Goal: Information Seeking & Learning: Learn about a topic

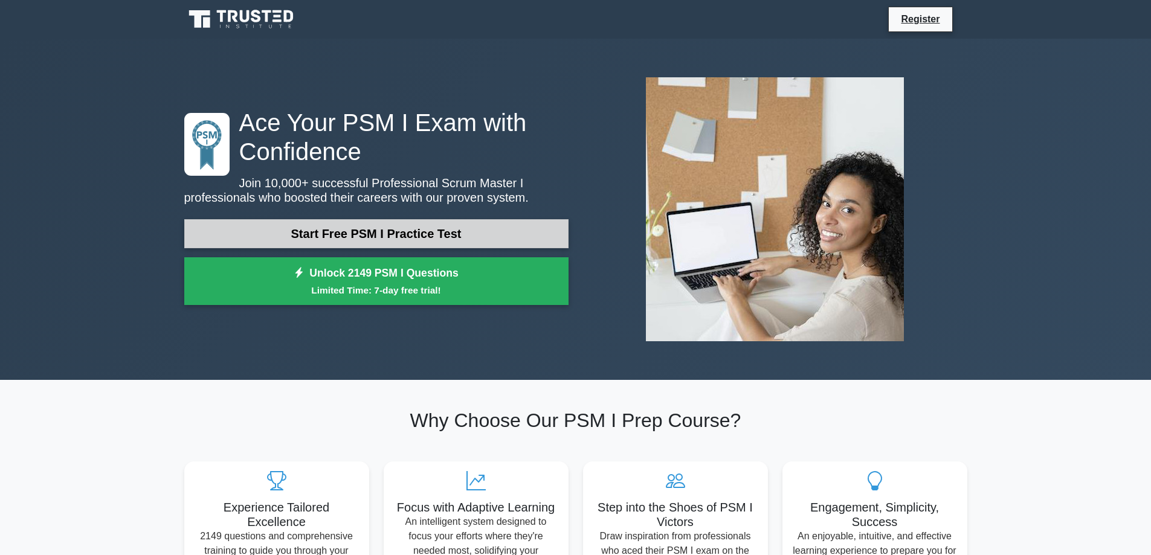
click at [287, 233] on link "Start Free PSM I Practice Test" at bounding box center [376, 233] width 384 height 29
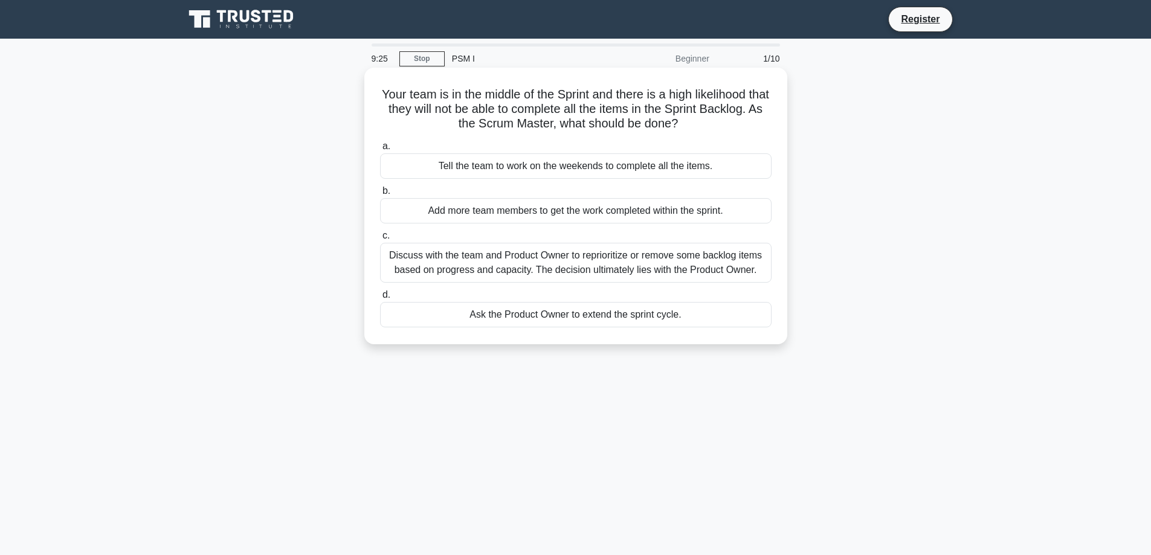
click at [489, 253] on div "Discuss with the team and Product Owner to reprioritize or remove some backlog …" at bounding box center [576, 263] width 392 height 40
click at [380, 240] on input "c. Discuss with the team and Product Owner to reprioritize or remove some backl…" at bounding box center [380, 236] width 0 height 8
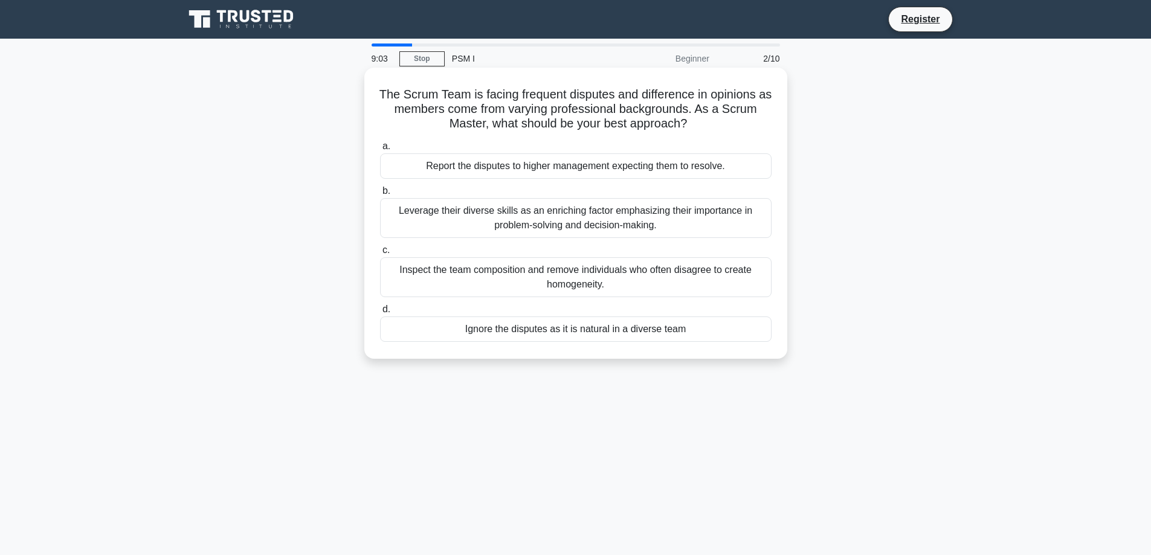
click at [456, 225] on div "Leverage their diverse skills as an enriching factor emphasizing their importan…" at bounding box center [576, 218] width 392 height 40
click at [380, 195] on input "b. Leverage their diverse skills as an enriching factor emphasizing their impor…" at bounding box center [380, 191] width 0 height 8
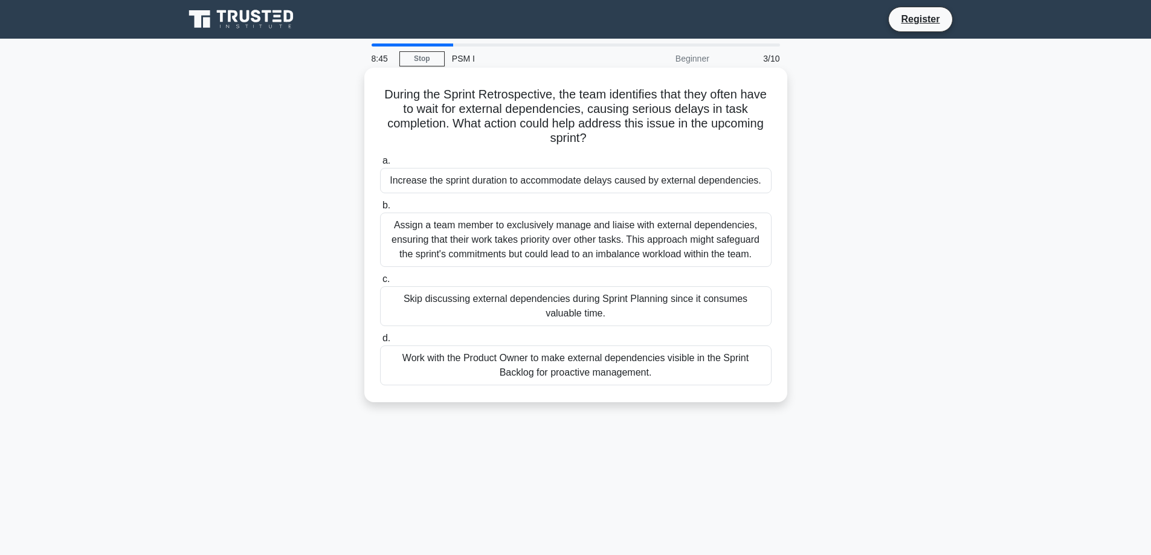
click at [517, 358] on div "Work with the Product Owner to make external dependencies visible in the Sprint…" at bounding box center [576, 366] width 392 height 40
click at [380, 343] on input "d. Work with the Product Owner to make external dependencies visible in the Spr…" at bounding box center [380, 339] width 0 height 8
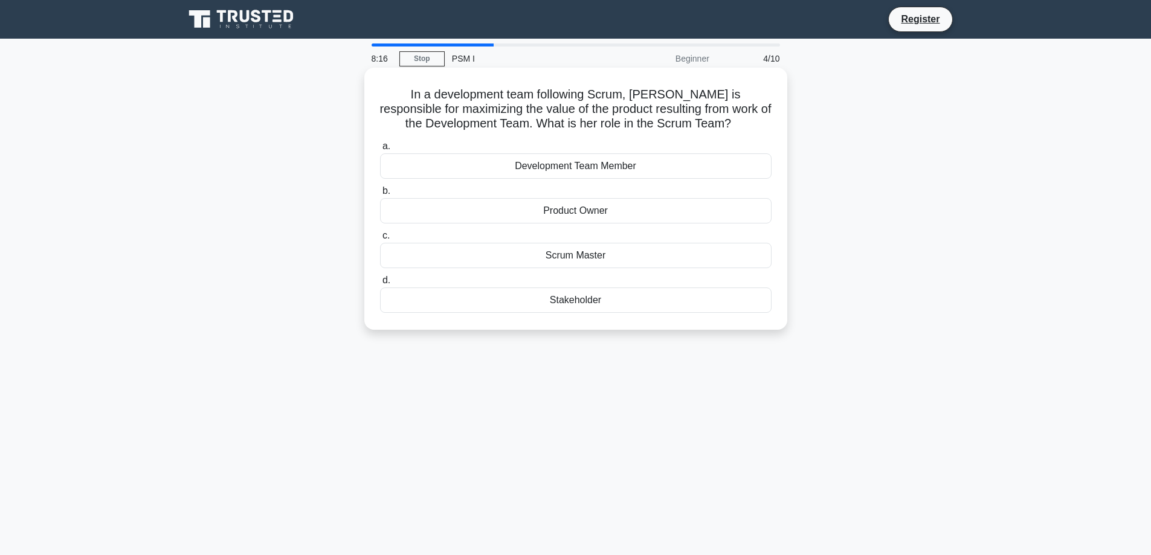
click at [460, 218] on div "Product Owner" at bounding box center [576, 210] width 392 height 25
click at [380, 195] on input "b. Product Owner" at bounding box center [380, 191] width 0 height 8
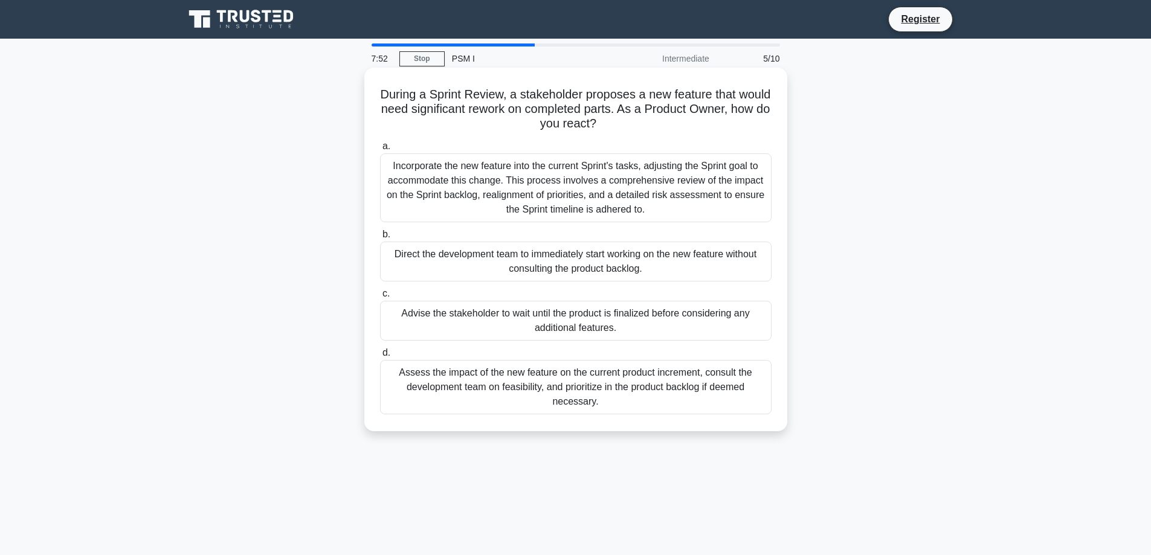
click at [443, 374] on div "Assess the impact of the new feature on the current product increment, consult …" at bounding box center [576, 387] width 392 height 54
click at [380, 357] on input "d. Assess the impact of the new feature on the current product increment, consu…" at bounding box center [380, 353] width 0 height 8
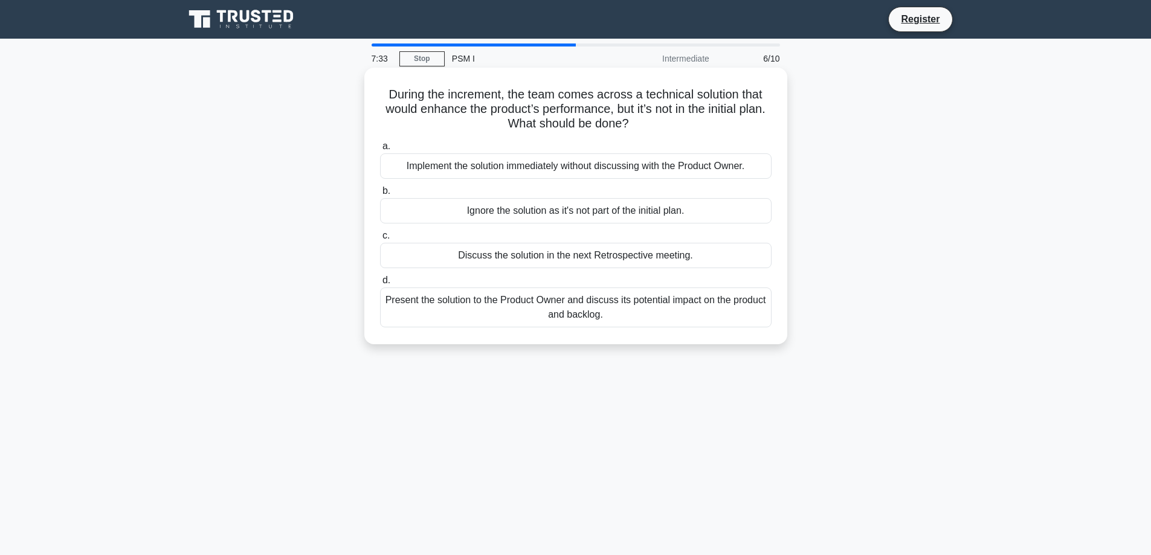
click at [447, 314] on div "Present the solution to the Product Owner and discuss its potential impact on t…" at bounding box center [576, 308] width 392 height 40
click at [380, 285] on input "d. Present the solution to the Product Owner and discuss its potential impact o…" at bounding box center [380, 281] width 0 height 8
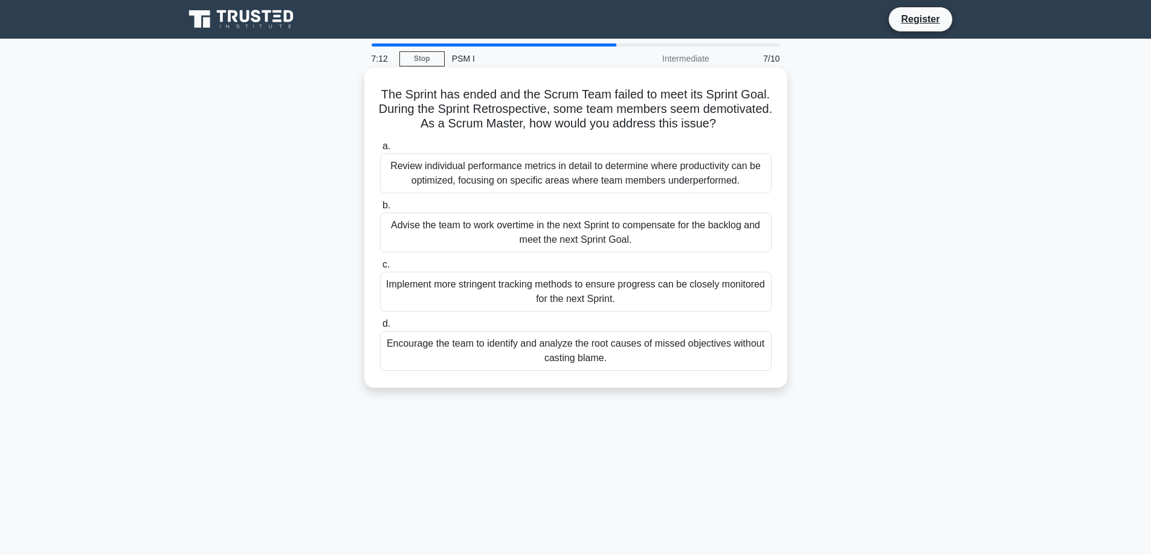
click at [475, 356] on div "Encourage the team to identify and analyze the root causes of missed objectives…" at bounding box center [576, 351] width 392 height 40
click at [380, 328] on input "d. Encourage the team to identify and analyze the root causes of missed objecti…" at bounding box center [380, 324] width 0 height 8
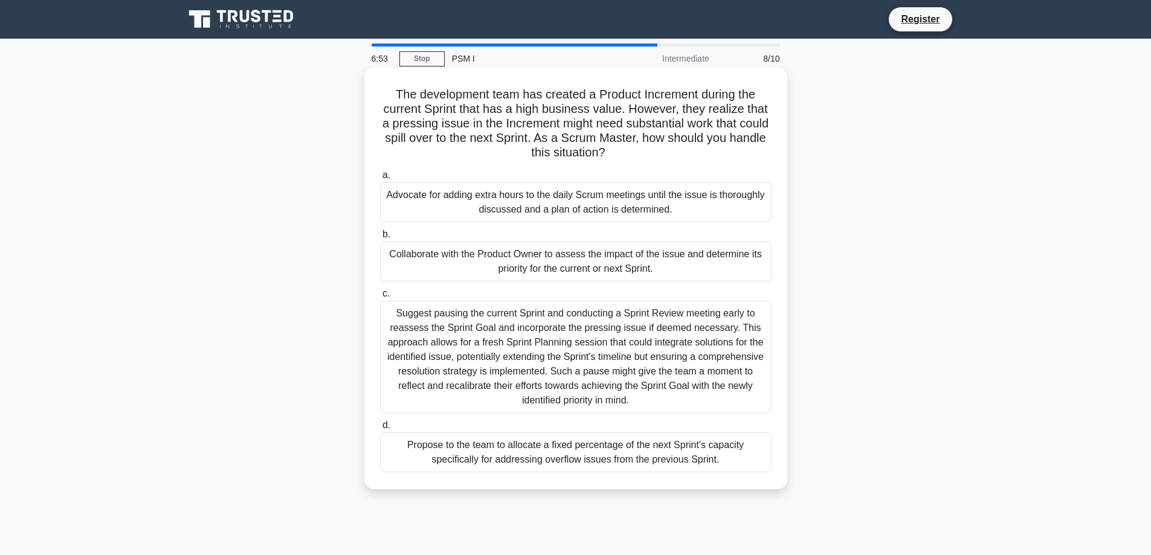
click at [463, 279] on div "Collaborate with the Product Owner to assess the impact of the issue and determ…" at bounding box center [576, 262] width 392 height 40
click at [380, 239] on input "b. Collaborate with the Product Owner to assess the impact of the issue and det…" at bounding box center [380, 235] width 0 height 8
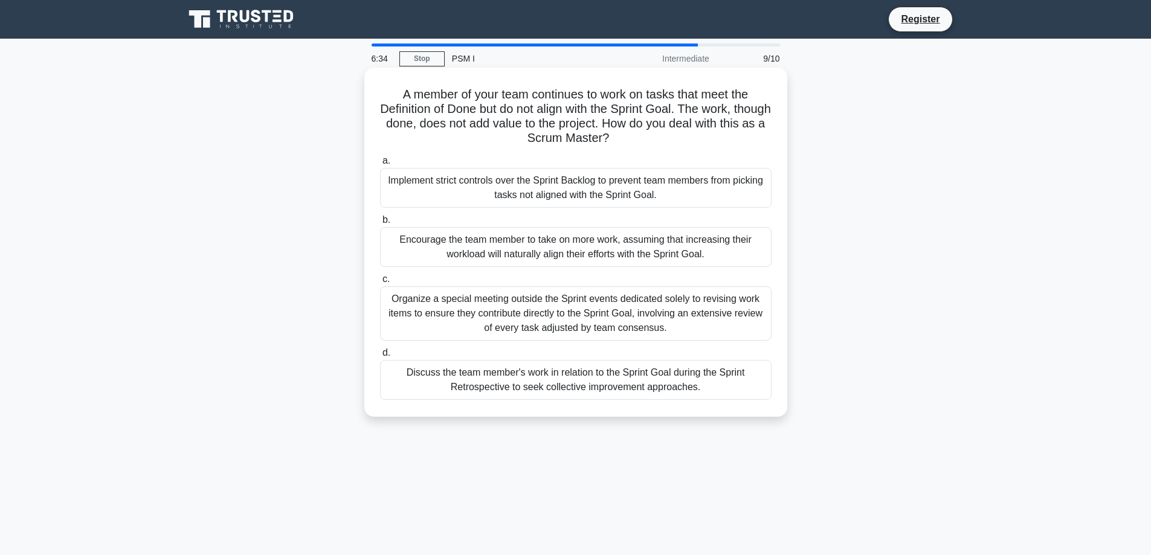
click at [540, 381] on div "Discuss the team member's work in relation to the Sprint Goal during the Sprint…" at bounding box center [576, 380] width 392 height 40
click at [380, 357] on input "d. Discuss the team member's work in relation to the Sprint Goal during the Spr…" at bounding box center [380, 353] width 0 height 8
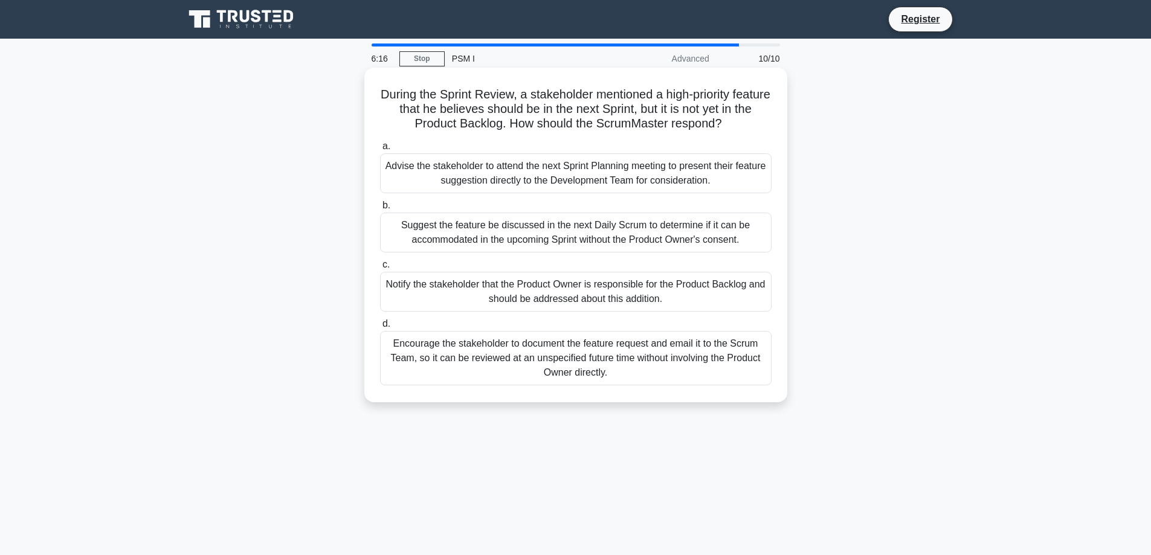
click at [542, 296] on div "Notify the stakeholder that the Product Owner is responsible for the Product Ba…" at bounding box center [576, 292] width 392 height 40
click at [380, 269] on input "c. Notify the stakeholder that the Product Owner is responsible for the Product…" at bounding box center [380, 265] width 0 height 8
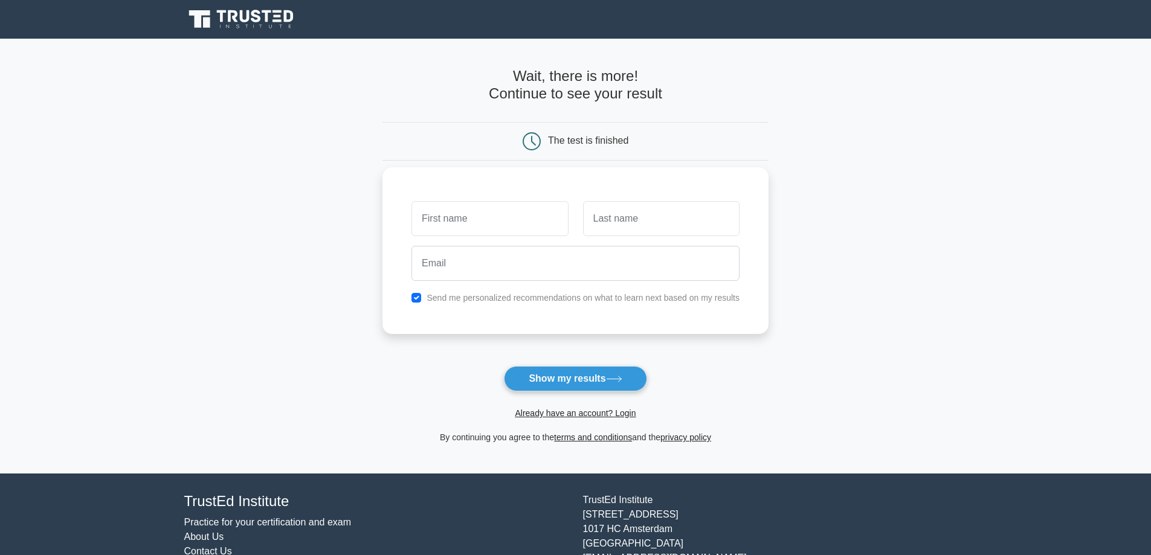
click at [455, 225] on input "text" at bounding box center [490, 218] width 157 height 35
type input "[PERSON_NAME]"
type input "Kapoor"
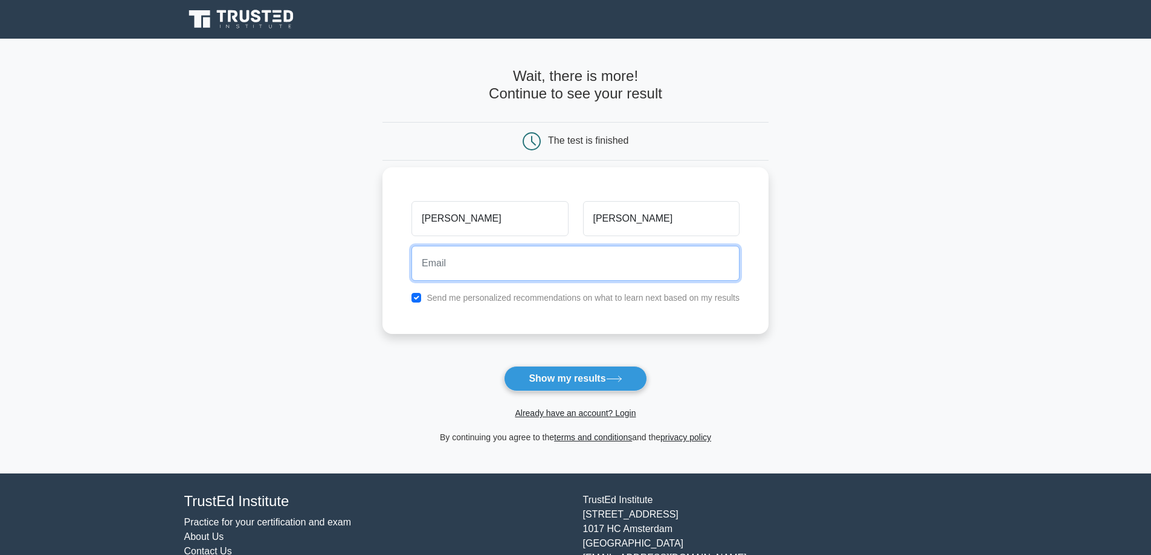
click at [451, 268] on input "email" at bounding box center [576, 263] width 328 height 35
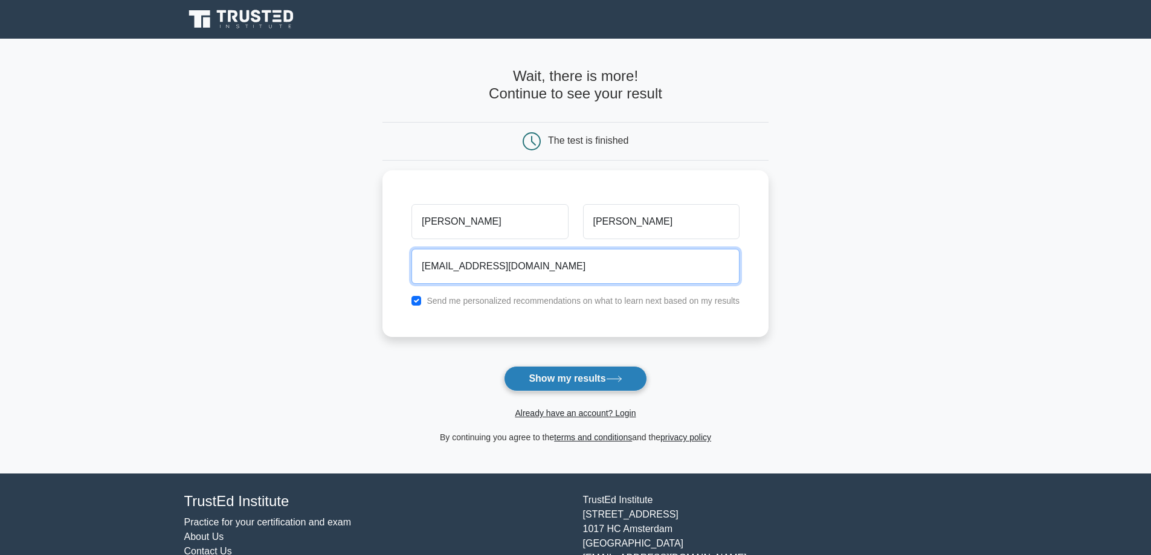
type input "nik7nitesh@gmail.com"
click at [576, 377] on button "Show my results" at bounding box center [575, 378] width 143 height 25
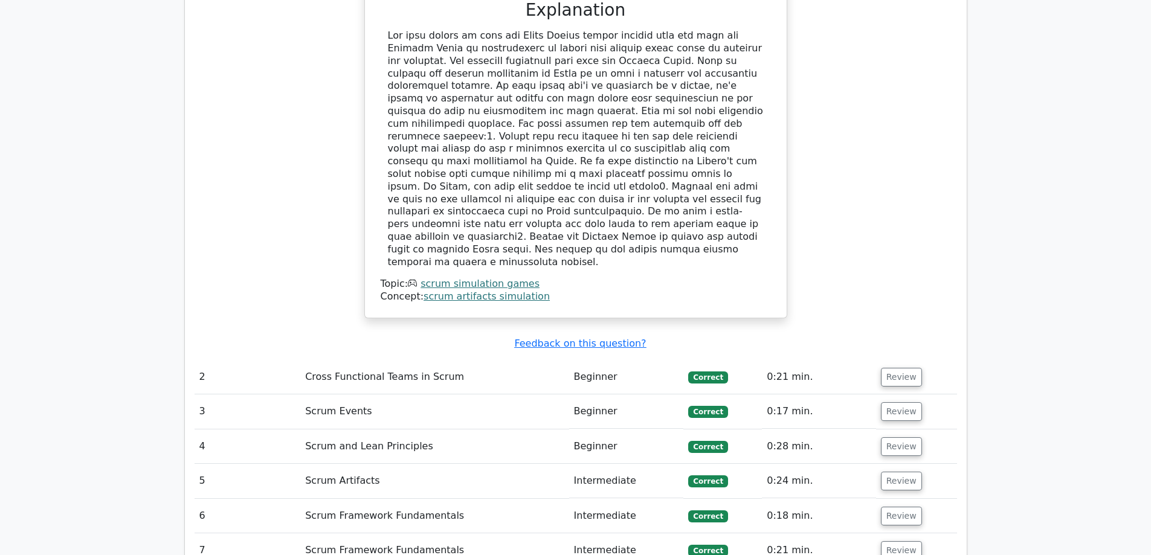
scroll to position [2018, 0]
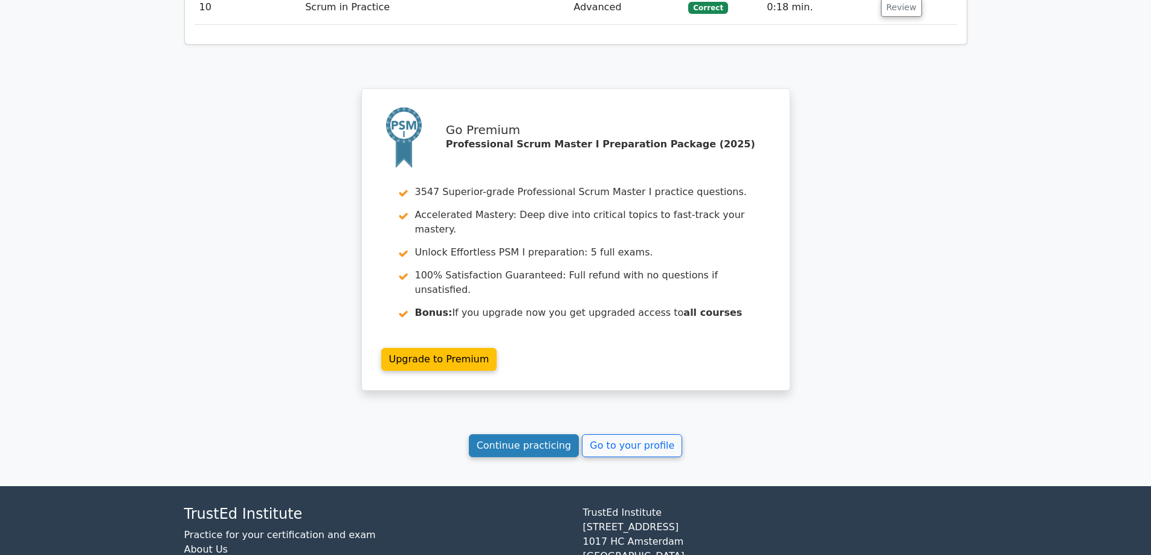
click at [556, 435] on link "Continue practicing" at bounding box center [524, 446] width 111 height 23
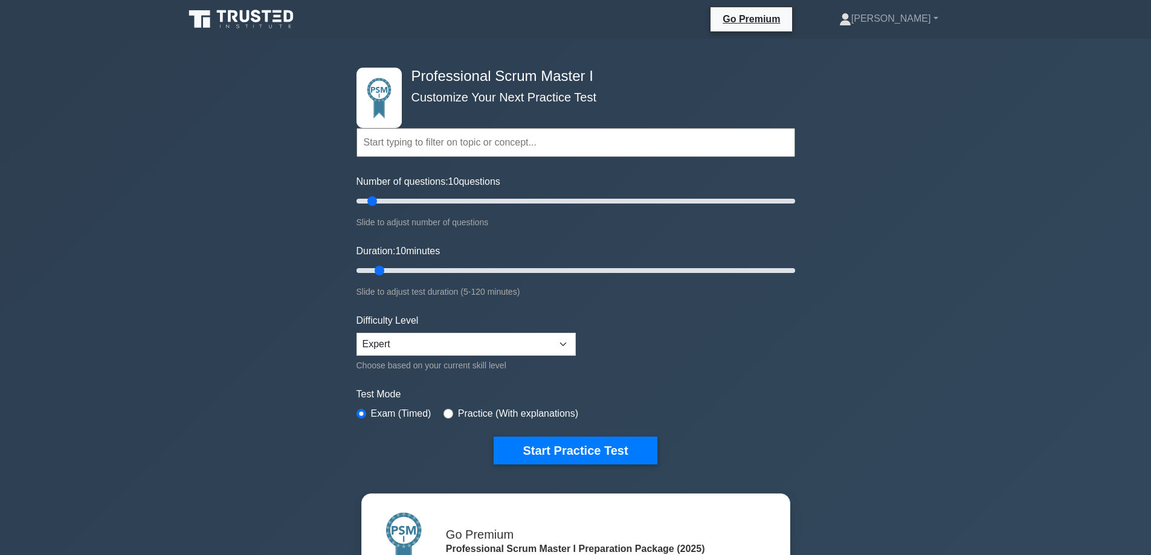
scroll to position [201, 0]
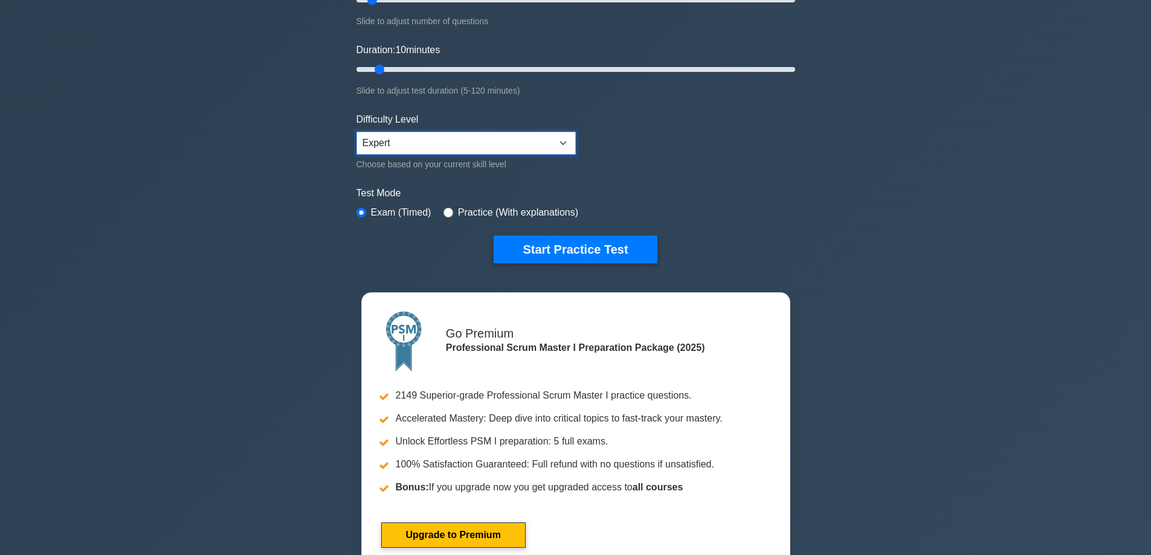
click at [558, 143] on select "Beginner Intermediate Expert" at bounding box center [466, 143] width 219 height 23
click at [357, 132] on select "Beginner Intermediate Expert" at bounding box center [466, 143] width 219 height 23
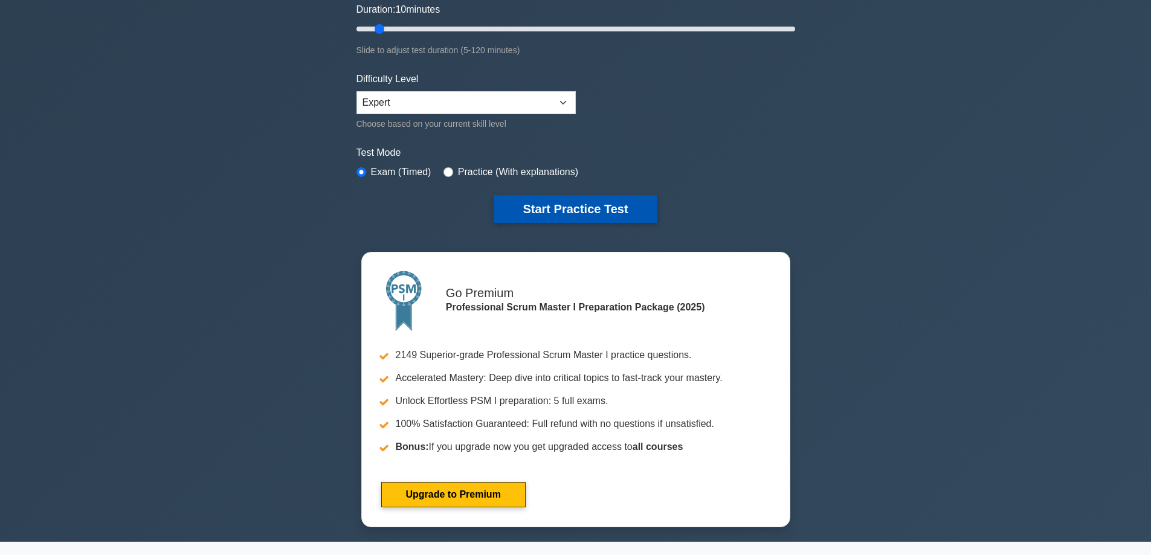
click at [554, 221] on button "Start Practice Test" at bounding box center [575, 209] width 163 height 28
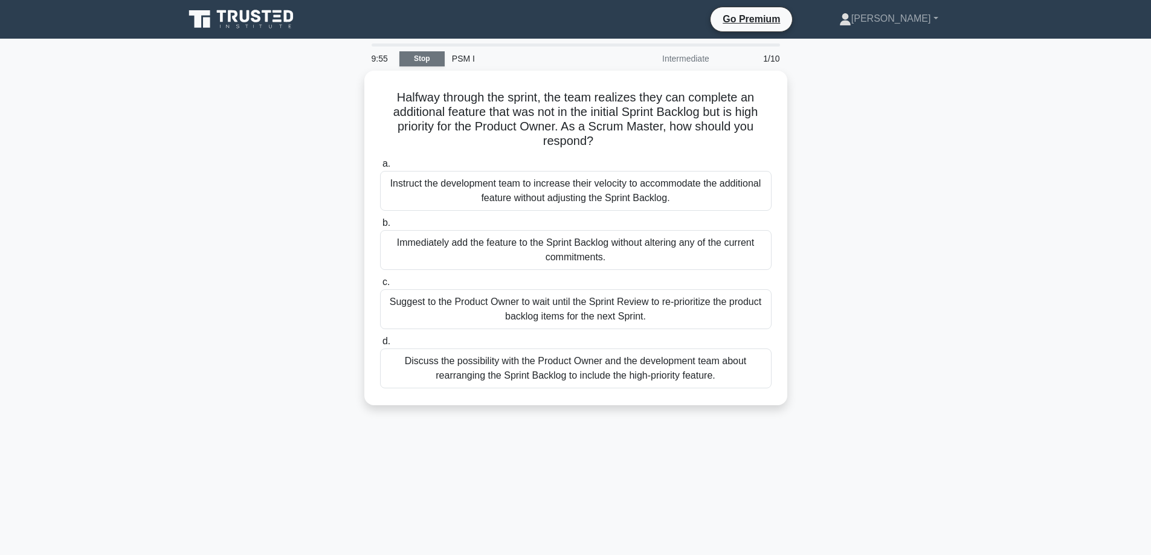
click at [424, 58] on link "Stop" at bounding box center [421, 58] width 45 height 15
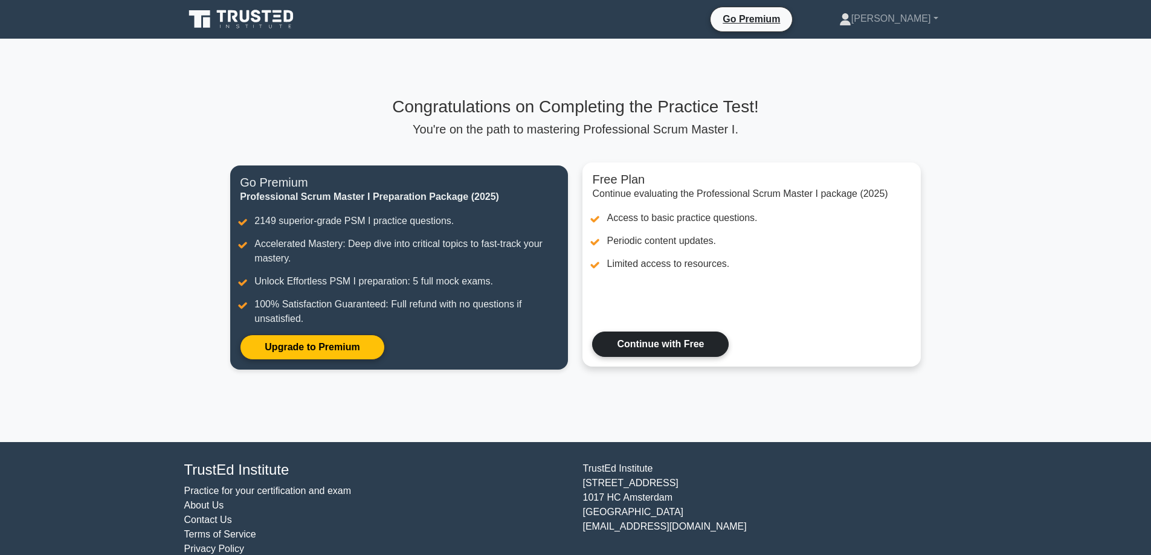
click at [623, 345] on link "Continue with Free" at bounding box center [660, 344] width 137 height 25
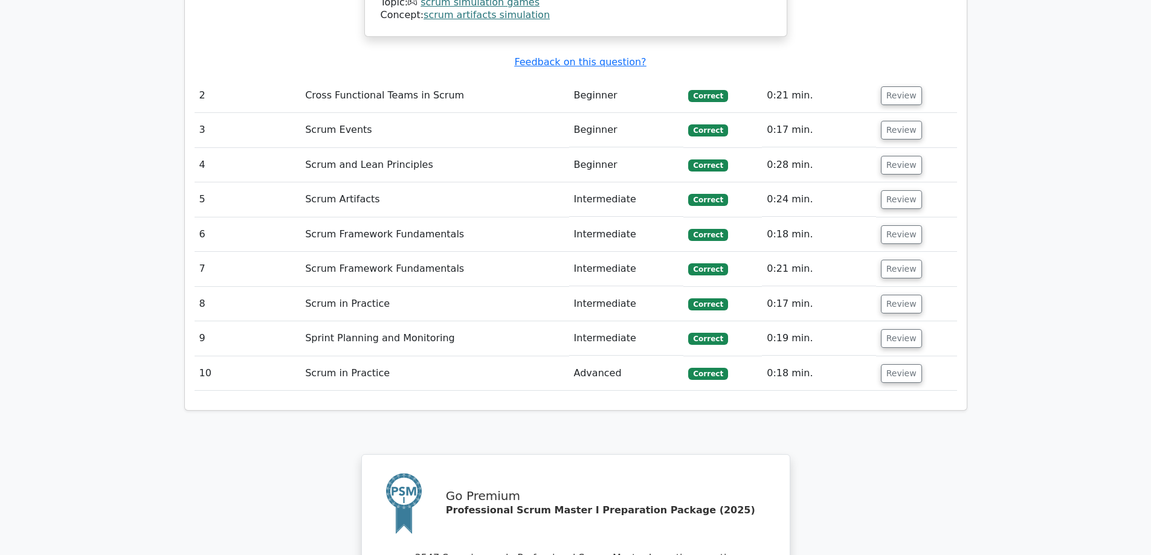
scroll to position [2018, 0]
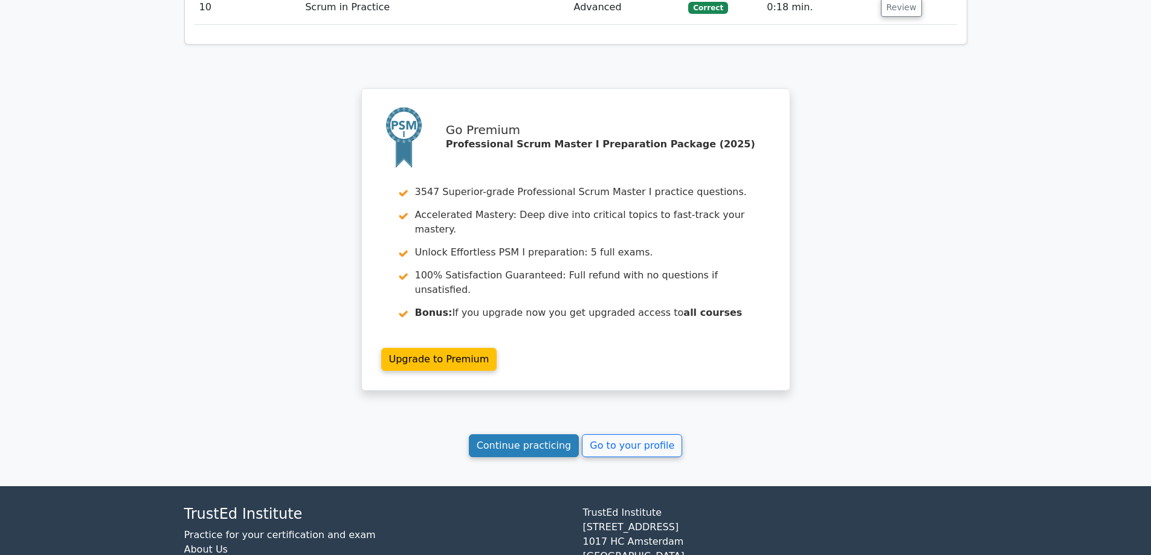
click at [543, 435] on link "Continue practicing" at bounding box center [524, 446] width 111 height 23
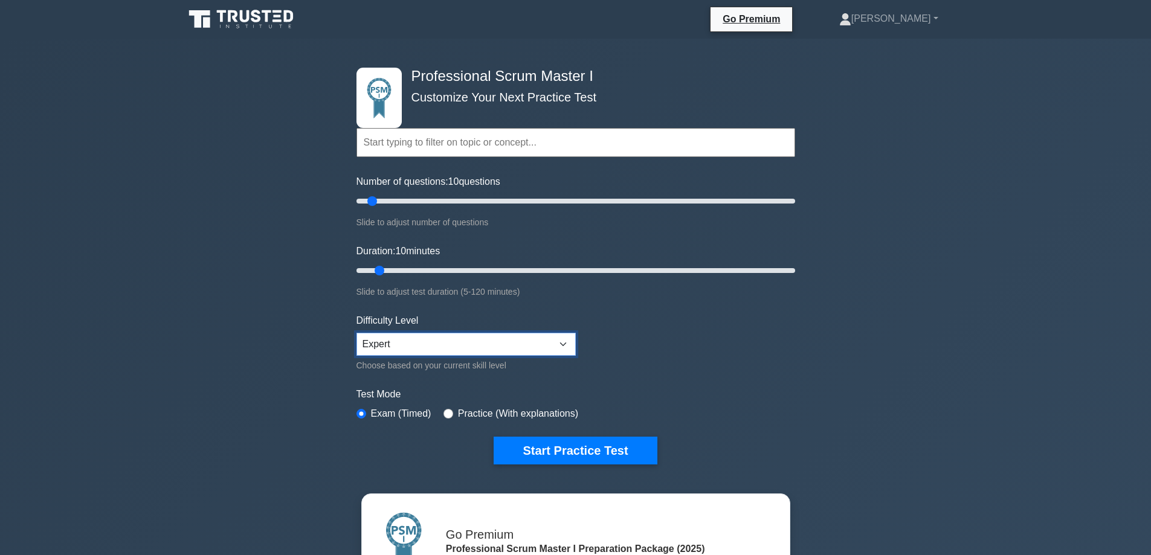
click at [397, 351] on select "Beginner Intermediate Expert" at bounding box center [466, 344] width 219 height 23
click at [357, 333] on select "Beginner Intermediate Expert" at bounding box center [466, 344] width 219 height 23
click at [426, 345] on select "Beginner Intermediate Expert" at bounding box center [466, 344] width 219 height 23
select select "expert"
click at [357, 333] on select "Beginner Intermediate Expert" at bounding box center [466, 344] width 219 height 23
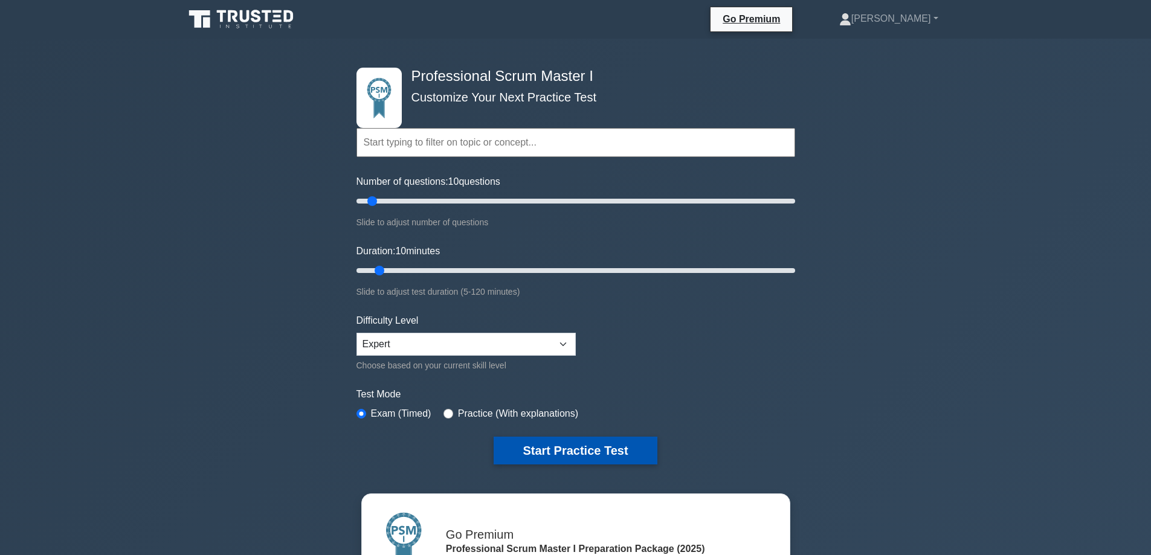
click at [553, 453] on button "Start Practice Test" at bounding box center [575, 451] width 163 height 28
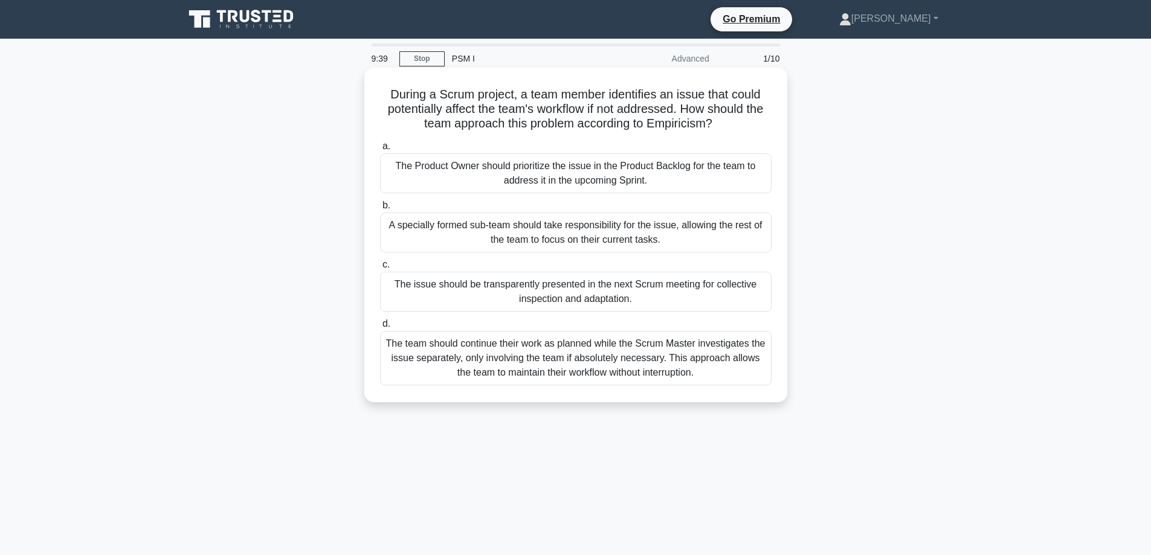
click at [456, 293] on div "The issue should be transparently presented in the next Scrum meeting for colle…" at bounding box center [576, 292] width 392 height 40
click at [380, 269] on input "c. The issue should be transparently presented in the next Scrum meeting for co…" at bounding box center [380, 265] width 0 height 8
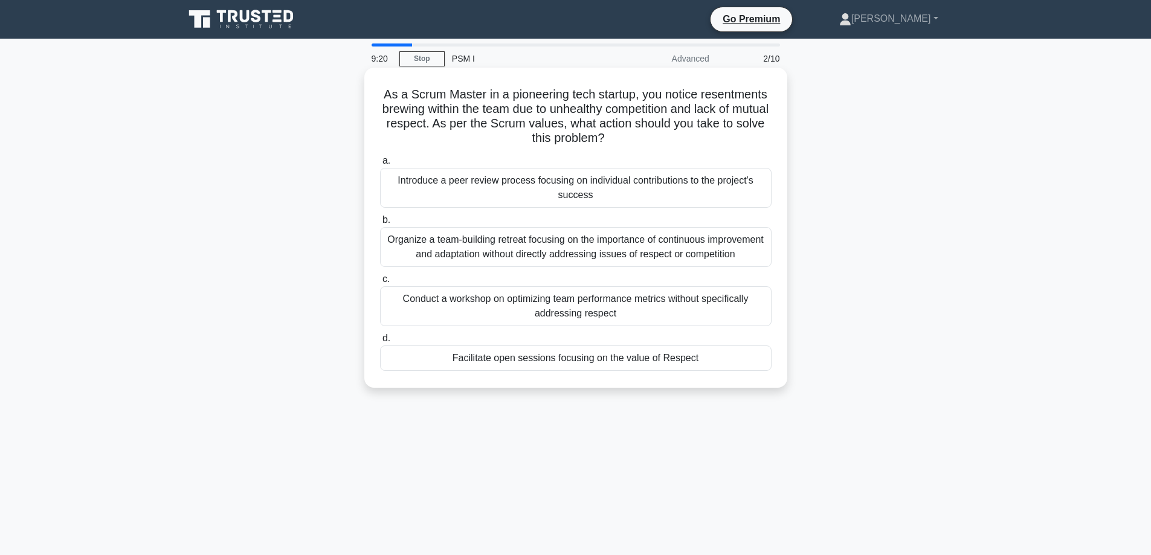
click at [467, 371] on div "Facilitate open sessions focusing on the value of Respect" at bounding box center [576, 358] width 392 height 25
click at [380, 343] on input "d. Facilitate open sessions focusing on the value of Respect" at bounding box center [380, 339] width 0 height 8
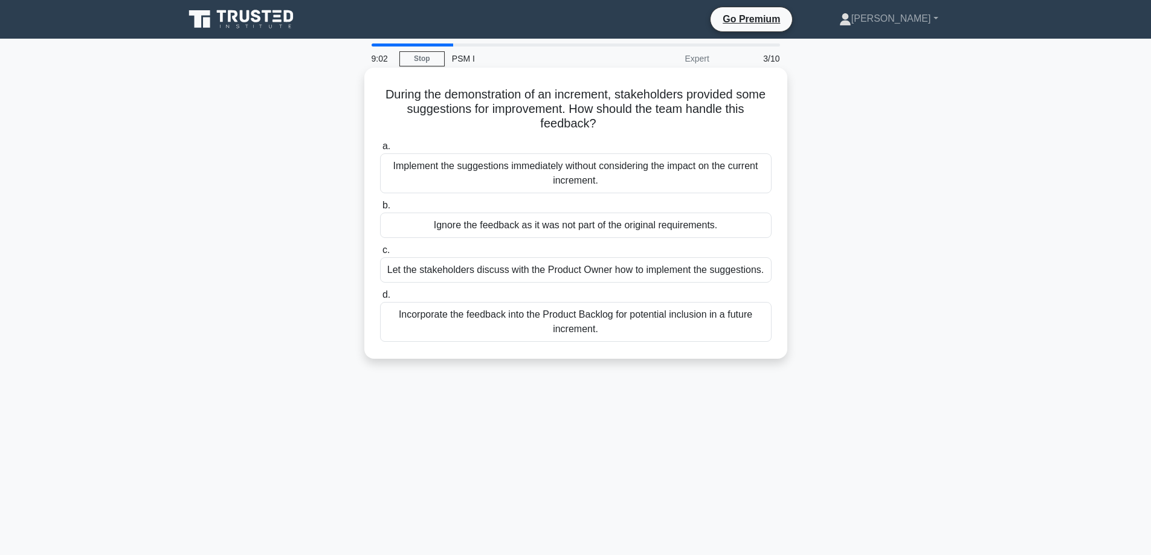
click at [479, 315] on div "Incorporate the feedback into the Product Backlog for potential inclusion in a …" at bounding box center [576, 322] width 392 height 40
click at [380, 299] on input "d. Incorporate the feedback into the Product Backlog for potential inclusion in…" at bounding box center [380, 295] width 0 height 8
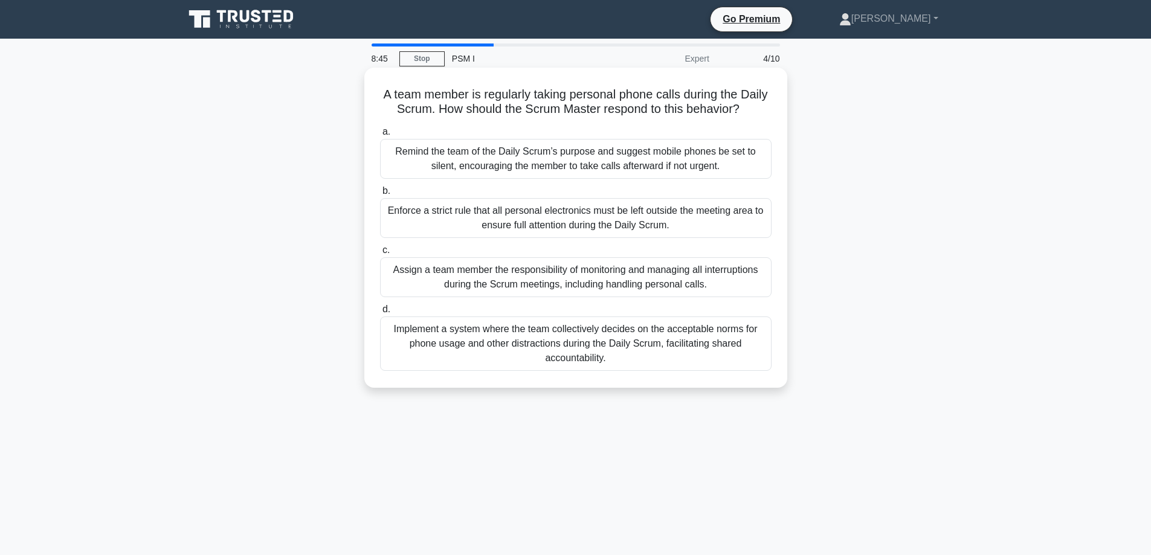
click at [570, 371] on div "Implement a system where the team collectively decides on the acceptable norms …" at bounding box center [576, 344] width 392 height 54
click at [380, 314] on input "d. Implement a system where the team collectively decides on the acceptable nor…" at bounding box center [380, 310] width 0 height 8
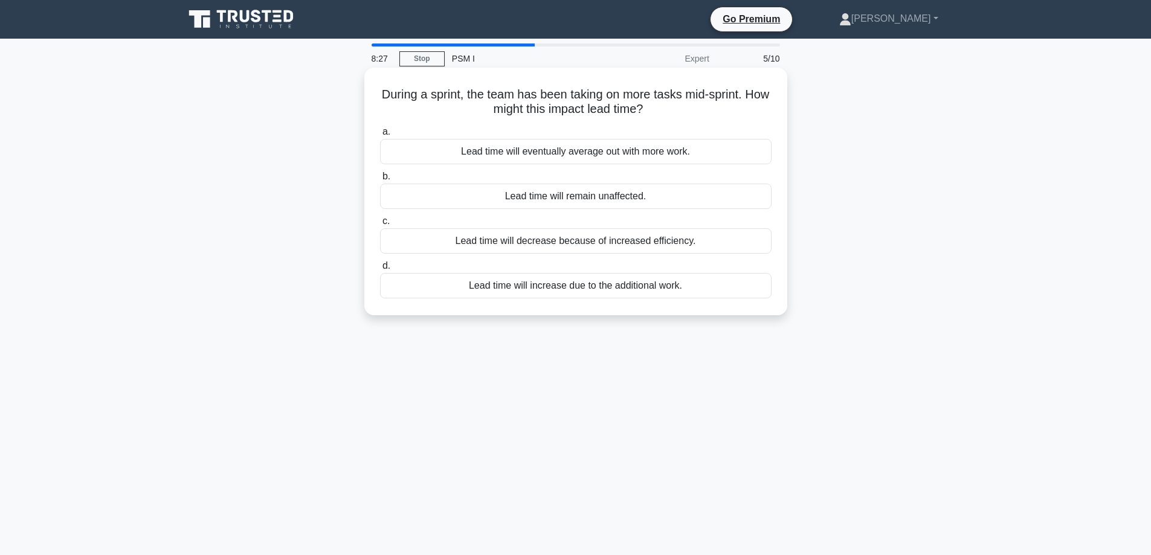
click at [549, 290] on div "Lead time will increase due to the additional work." at bounding box center [576, 285] width 392 height 25
click at [380, 270] on input "d. Lead time will increase due to the additional work." at bounding box center [380, 266] width 0 height 8
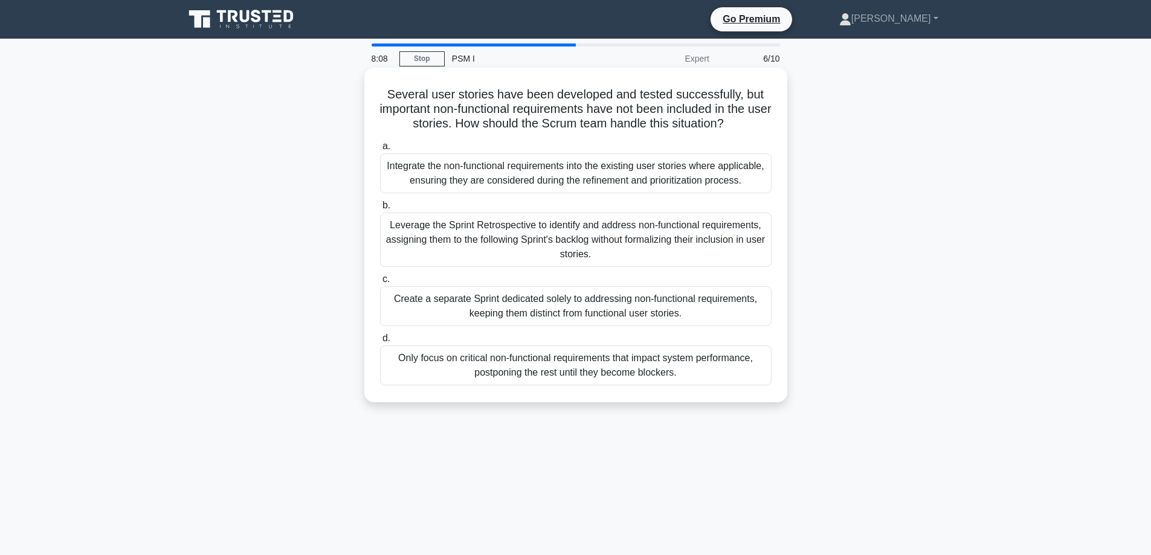
click at [505, 170] on div "Integrate the non-functional requirements into the existing user stories where …" at bounding box center [576, 174] width 392 height 40
click at [380, 150] on input "a. Integrate the non-functional requirements into the existing user stories whe…" at bounding box center [380, 147] width 0 height 8
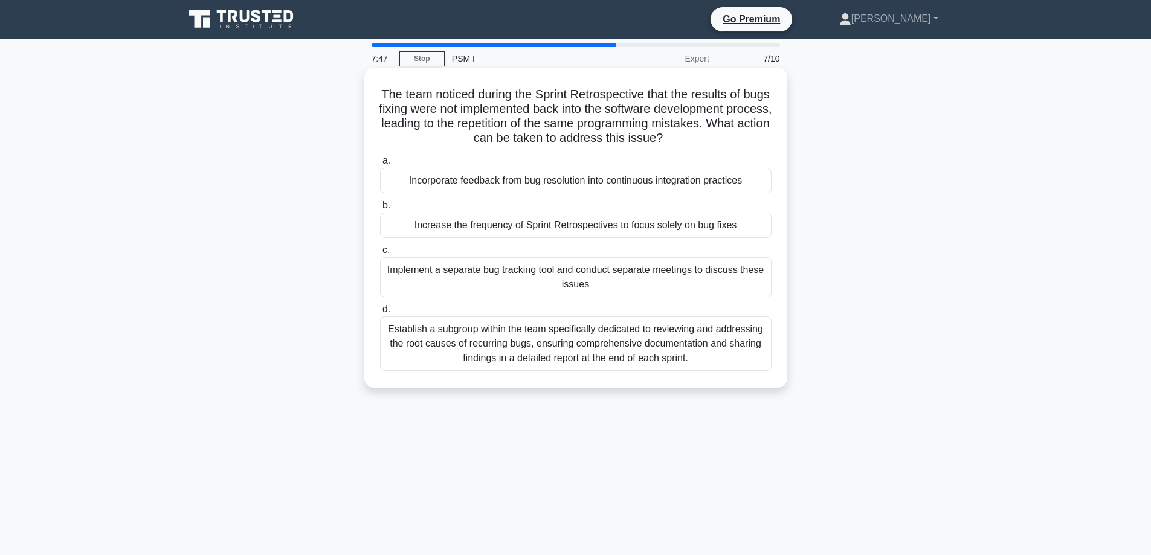
click at [536, 186] on div "Incorporate feedback from bug resolution into continuous integration practices" at bounding box center [576, 180] width 392 height 25
click at [380, 165] on input "a. Incorporate feedback from bug resolution into continuous integration practic…" at bounding box center [380, 161] width 0 height 8
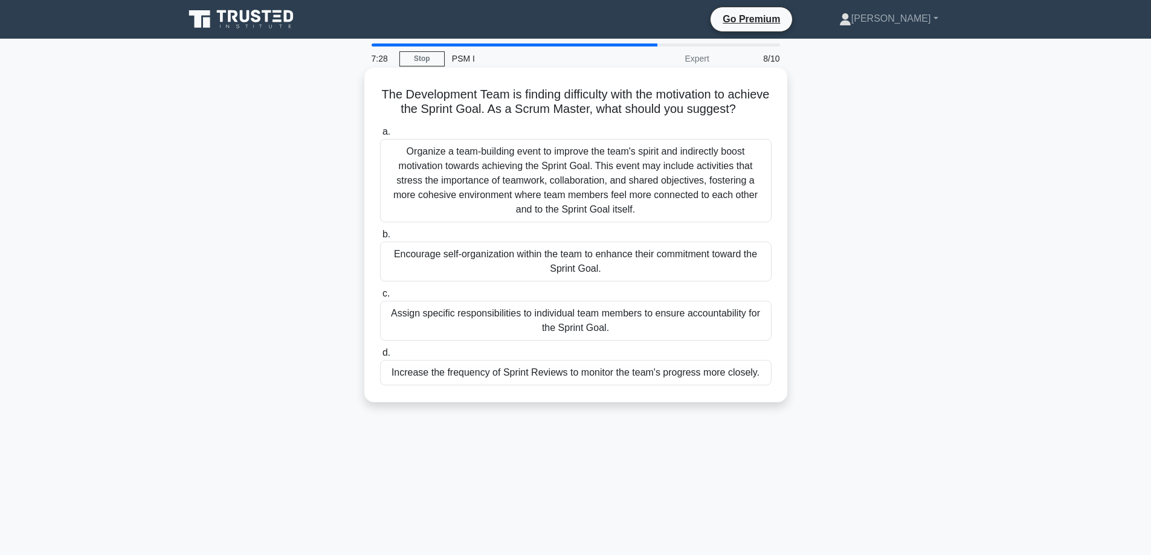
click at [422, 274] on div "Encourage self-organization within the team to enhance their commitment toward …" at bounding box center [576, 262] width 392 height 40
click at [380, 239] on input "b. Encourage self-organization within the team to enhance their commitment towa…" at bounding box center [380, 235] width 0 height 8
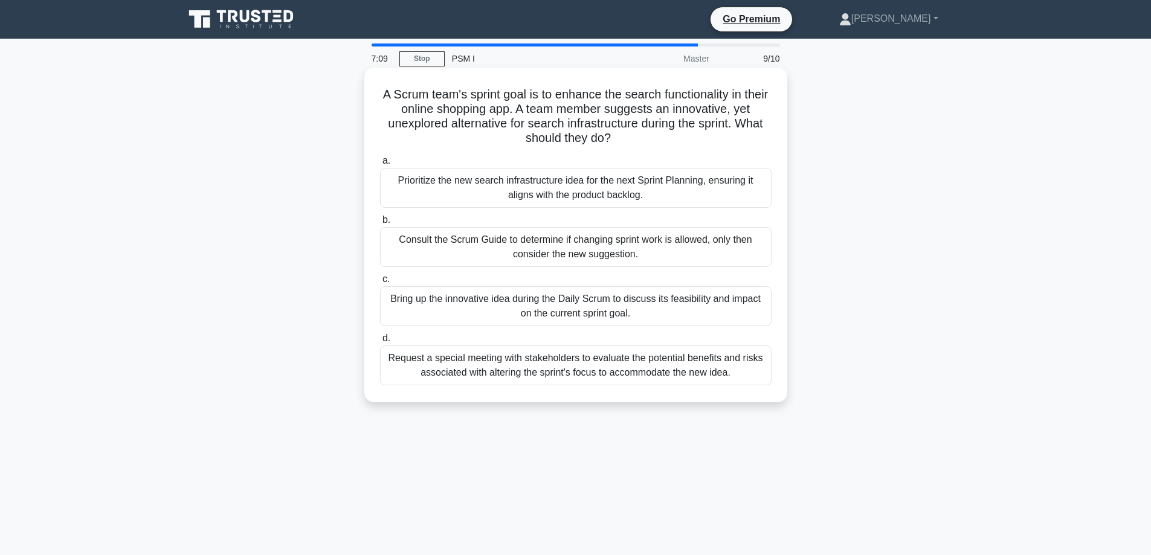
click at [589, 181] on div "Prioritize the new search infrastructure idea for the next Sprint Planning, ens…" at bounding box center [576, 188] width 392 height 40
click at [380, 165] on input "a. Prioritize the new search infrastructure idea for the next Sprint Planning, …" at bounding box center [380, 161] width 0 height 8
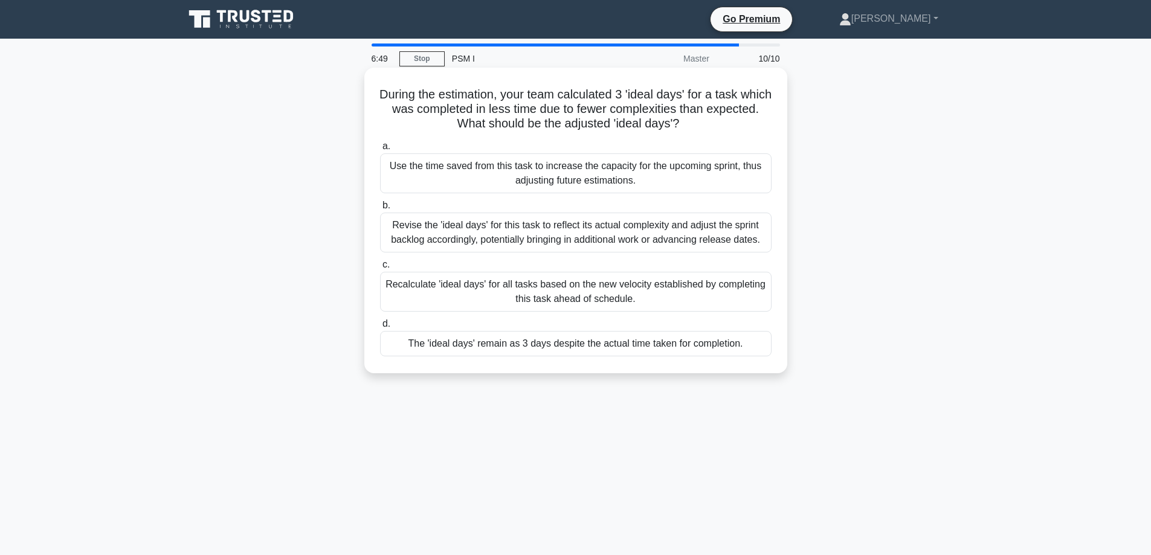
click at [434, 343] on div "The 'ideal days' remain as 3 days despite the actual time taken for completion." at bounding box center [576, 343] width 392 height 25
click at [380, 328] on input "d. The 'ideal days' remain as 3 days despite the actual time taken for completi…" at bounding box center [380, 324] width 0 height 8
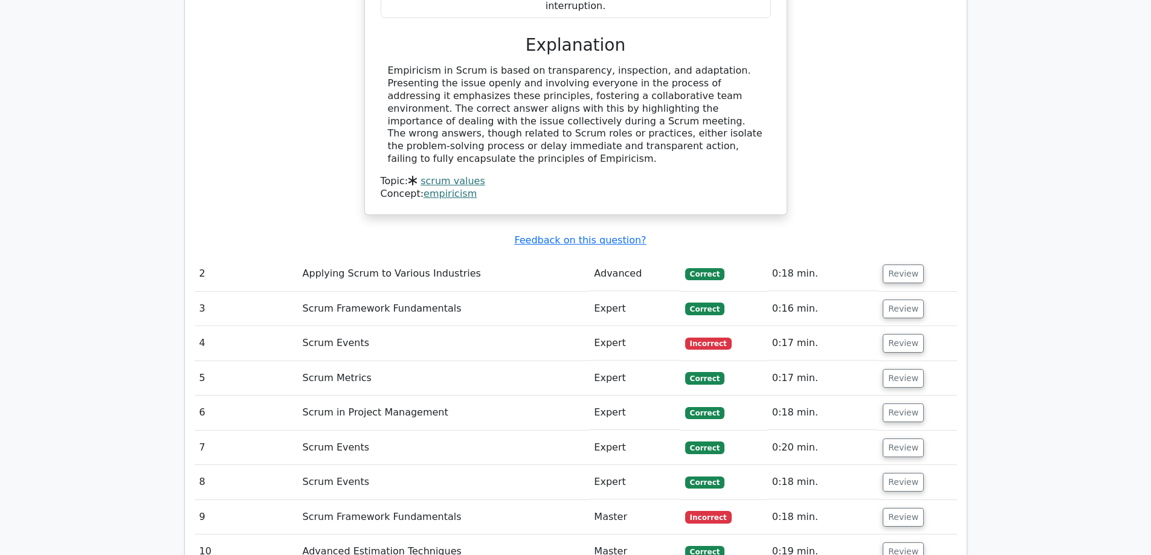
scroll to position [1370, 0]
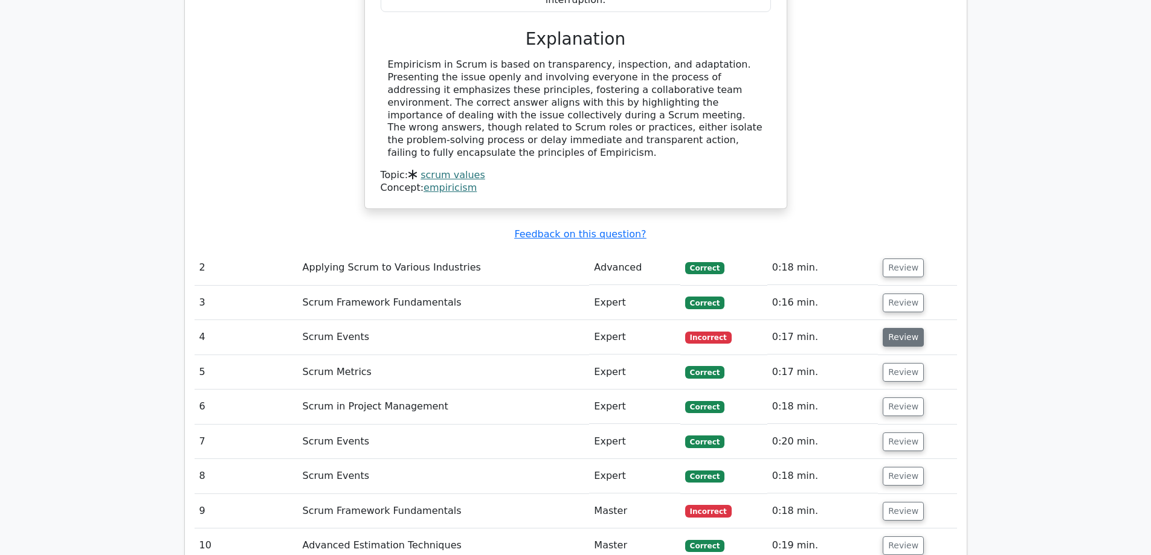
click at [904, 328] on button "Review" at bounding box center [903, 337] width 41 height 19
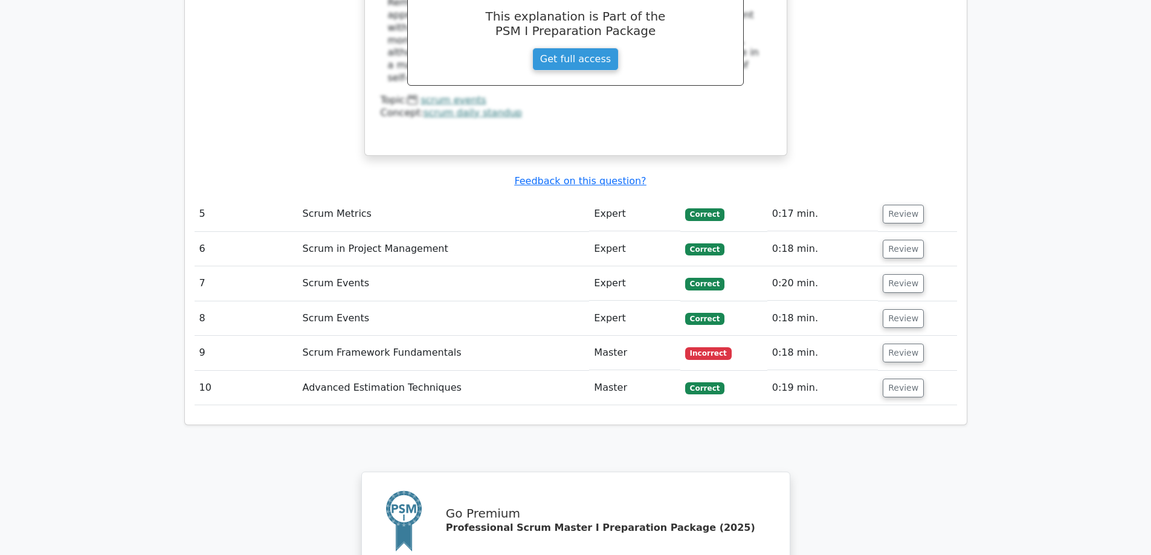
scroll to position [2095, 0]
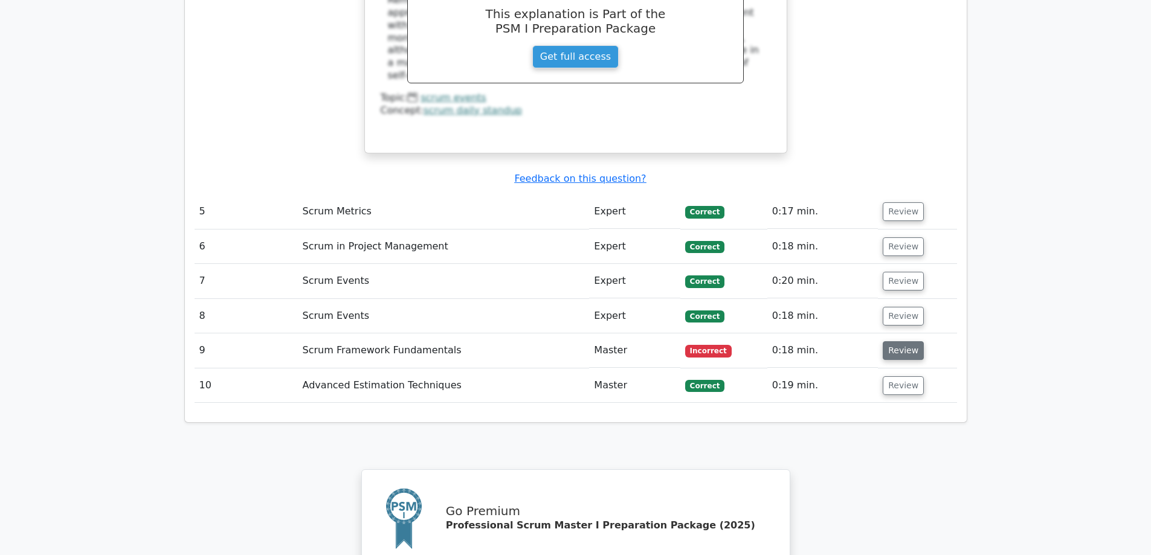
click at [888, 341] on button "Review" at bounding box center [903, 350] width 41 height 19
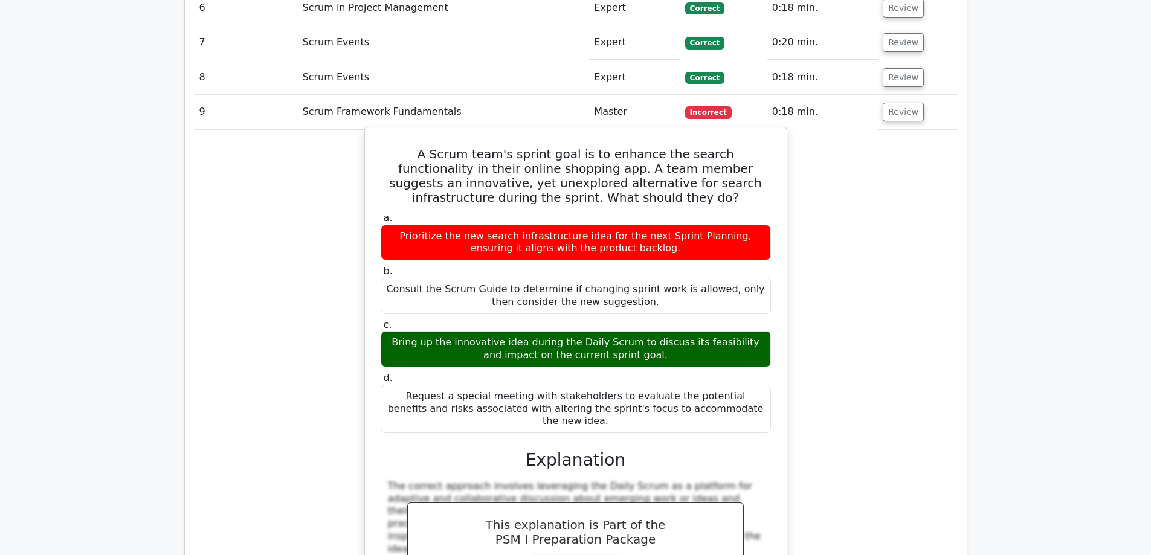
scroll to position [2337, 0]
